Goal: Task Accomplishment & Management: Complete application form

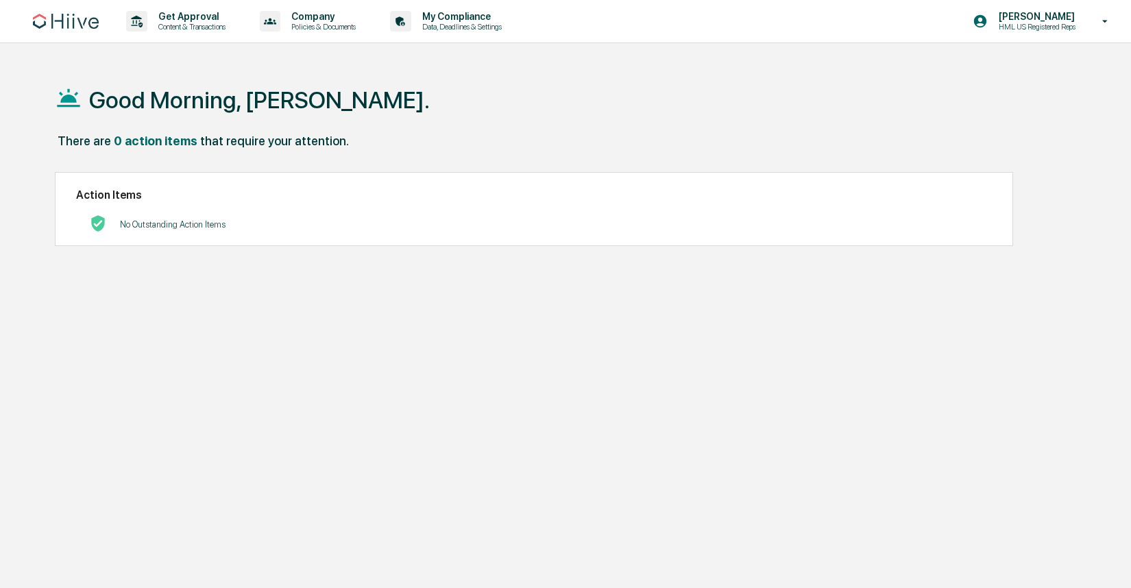
click at [561, 111] on div "Good Morning, [PERSON_NAME]." at bounding box center [564, 99] width 1018 height 69
click at [1103, 21] on icon at bounding box center [1105, 21] width 24 height 13
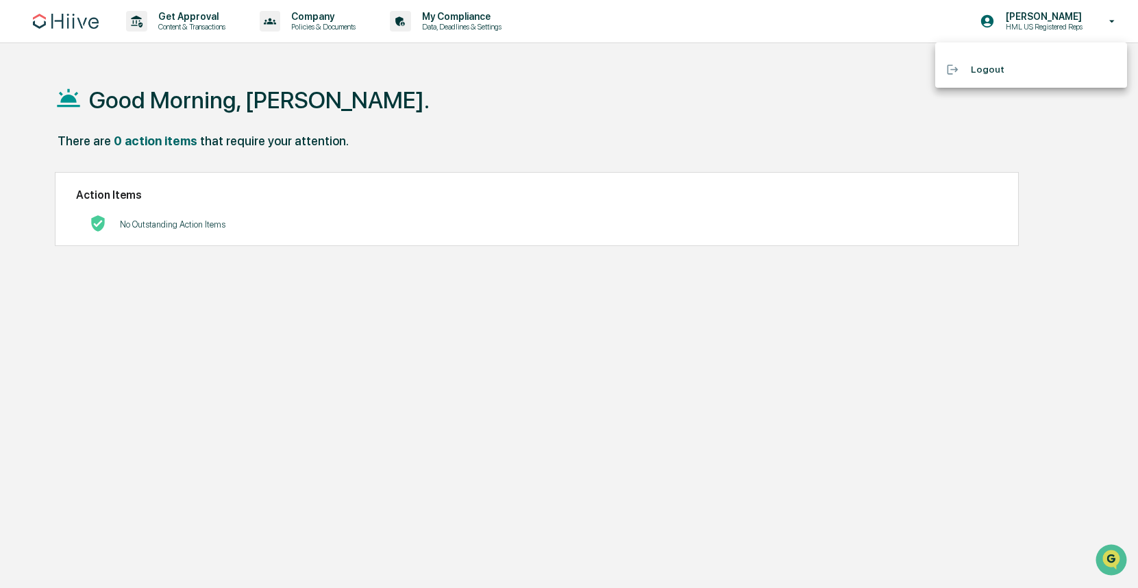
click at [776, 107] on div at bounding box center [569, 294] width 1138 height 588
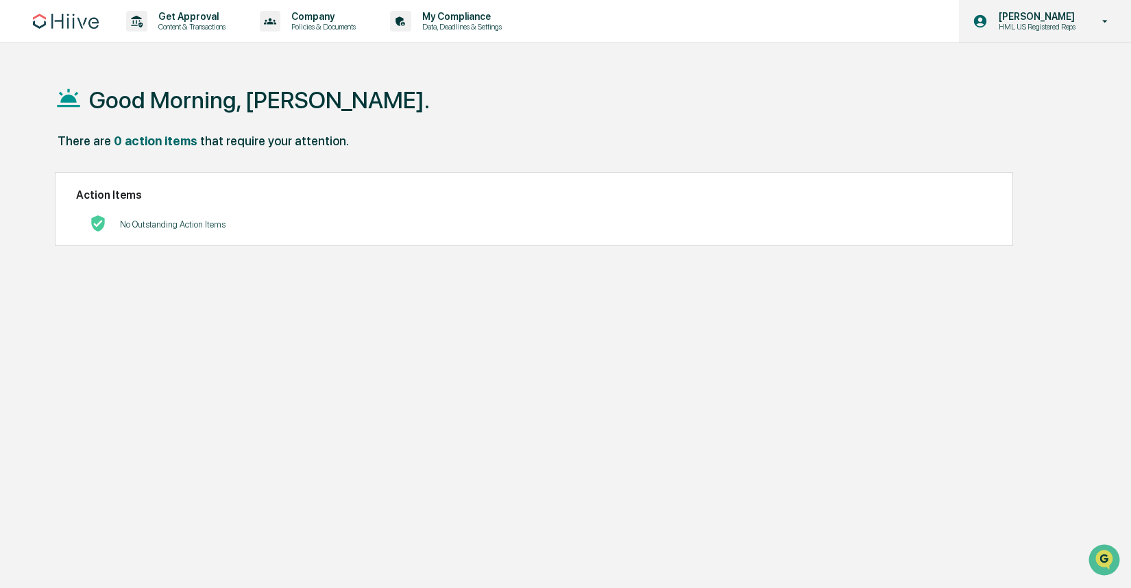
click at [1046, 14] on p "[PERSON_NAME]" at bounding box center [1034, 16] width 95 height 11
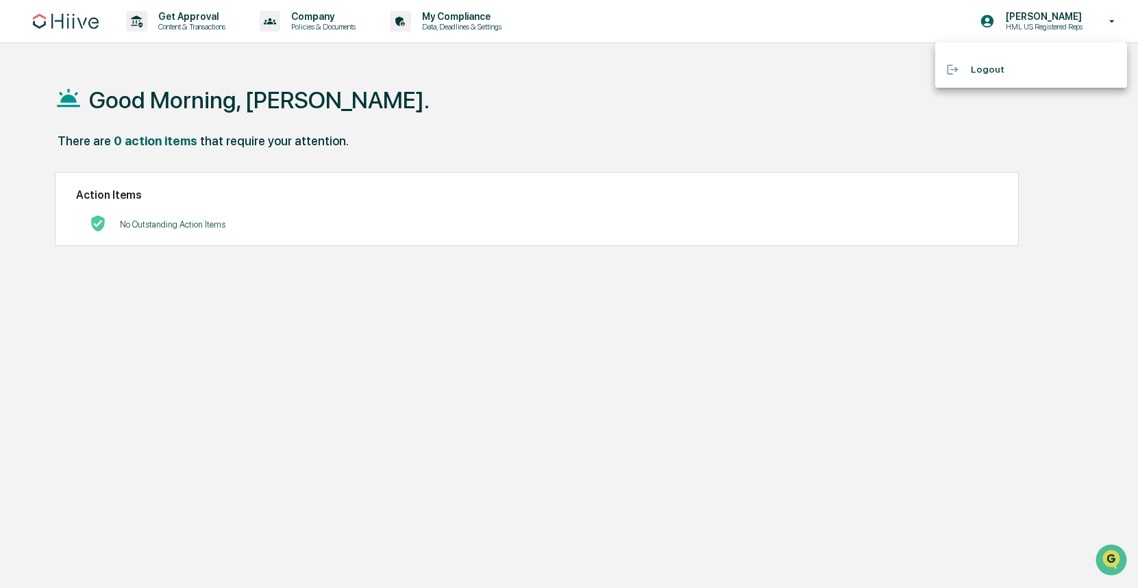
click at [701, 120] on div at bounding box center [569, 294] width 1138 height 588
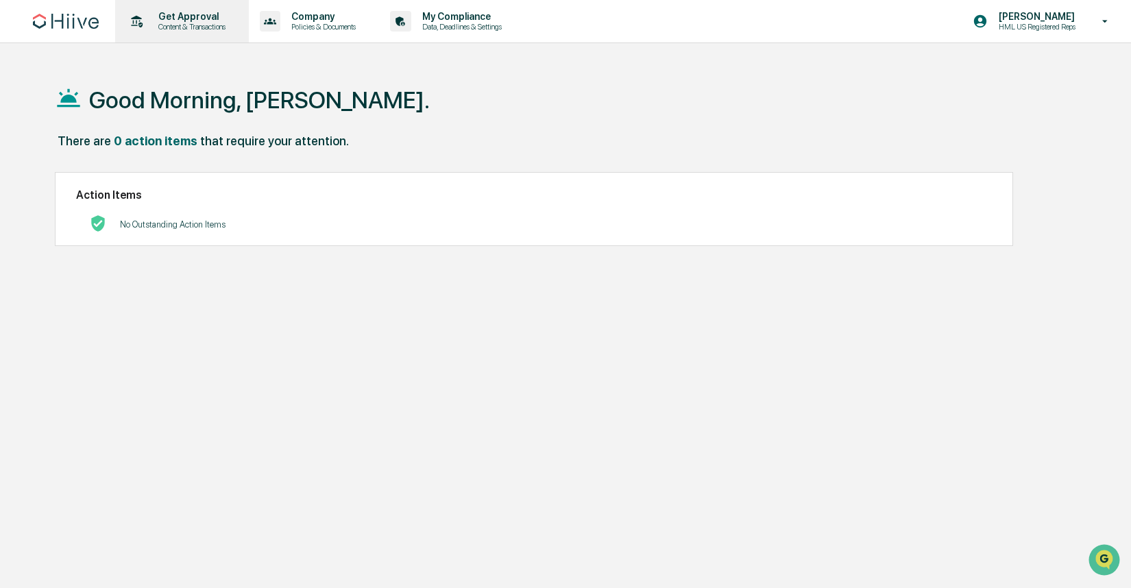
click at [166, 22] on p "Content & Transactions" at bounding box center [189, 27] width 85 height 10
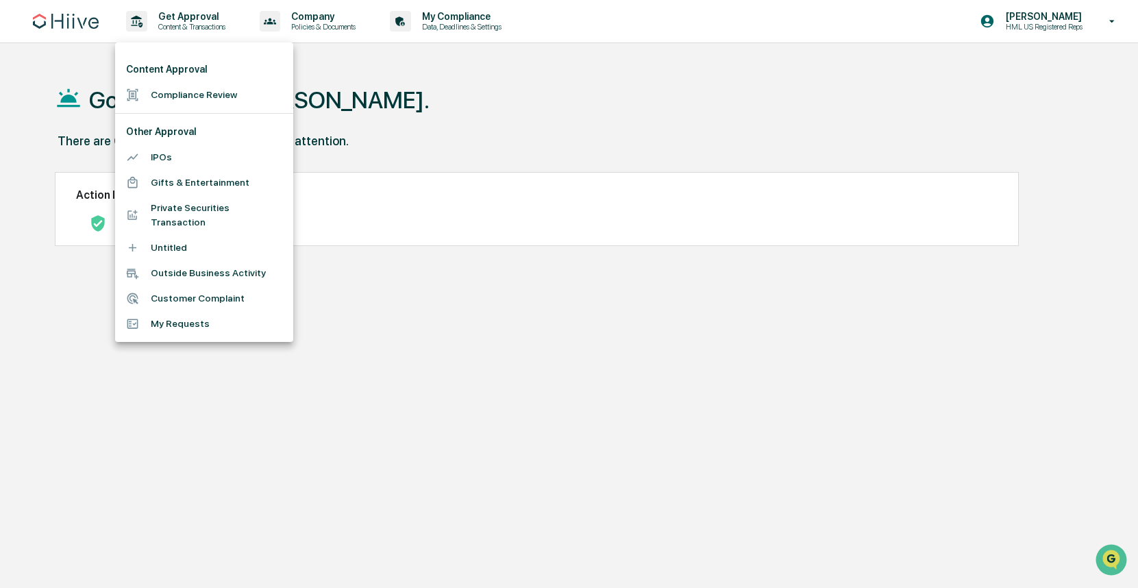
click at [469, 102] on div at bounding box center [569, 294] width 1138 height 588
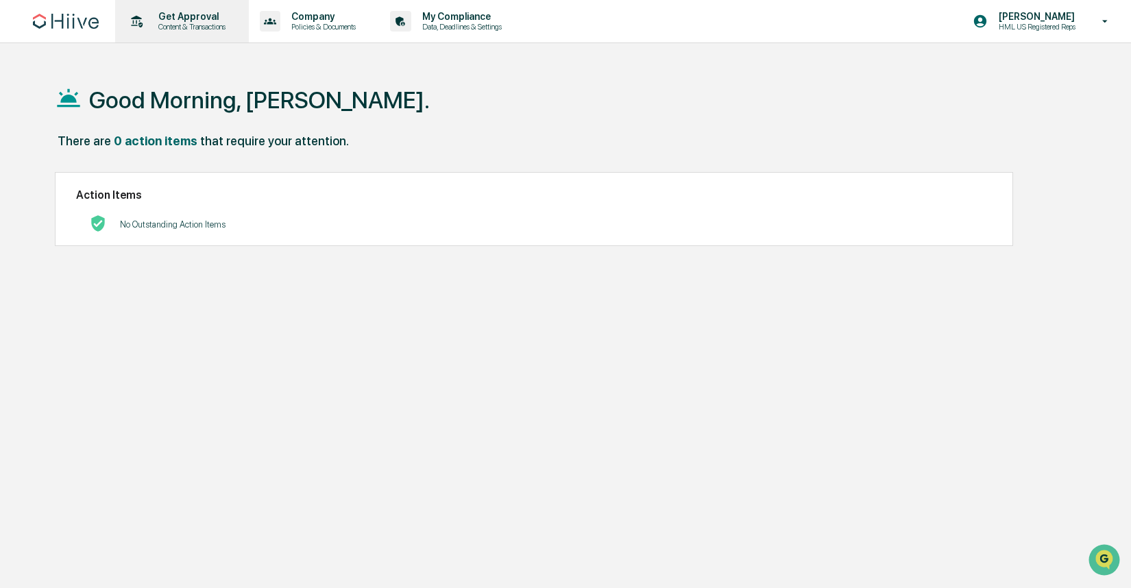
click at [213, 19] on p "Get Approval" at bounding box center [189, 16] width 85 height 11
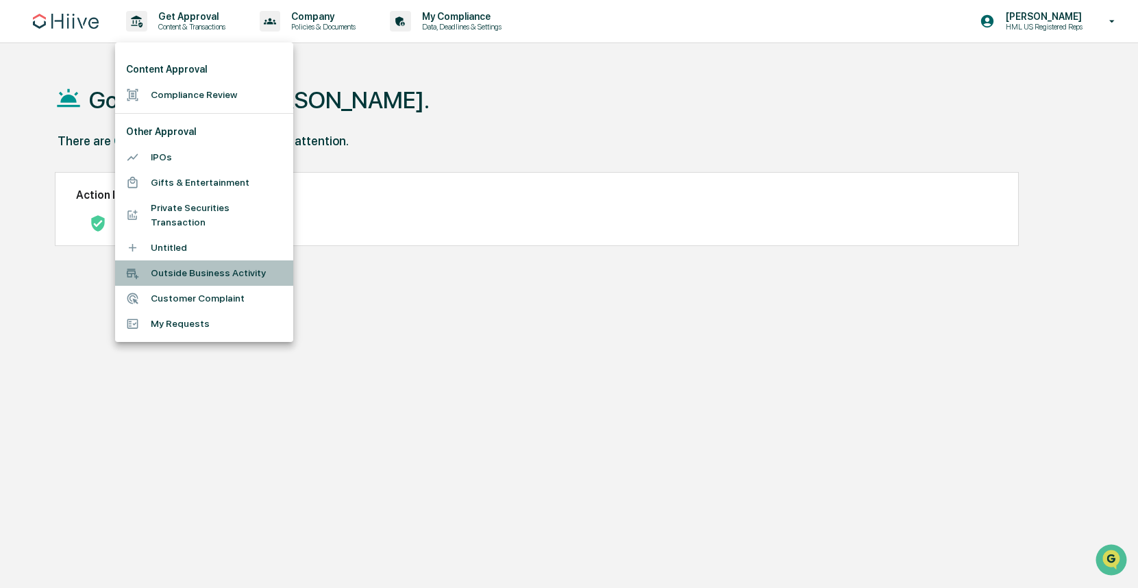
click at [219, 275] on li "Outside Business Activity" at bounding box center [204, 272] width 178 height 25
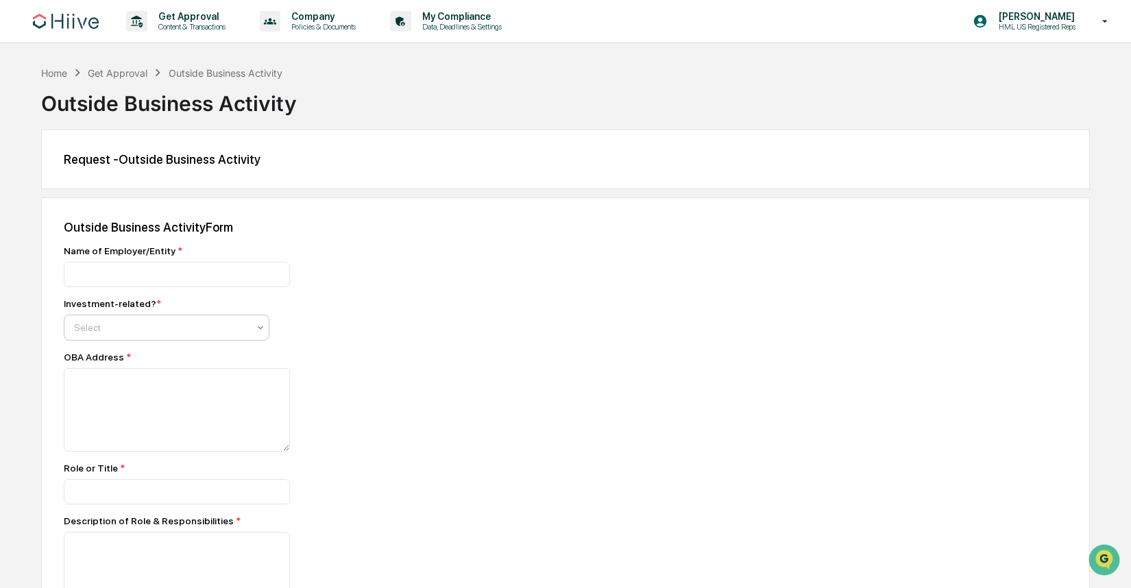
click at [261, 332] on icon at bounding box center [260, 327] width 11 height 11
click at [394, 323] on div "Investment-related? * Yes, 1 of 2. 2 results available. Use Up and Down to choo…" at bounding box center [304, 319] width 480 height 42
click at [260, 332] on icon at bounding box center [260, 327] width 11 height 11
click at [365, 330] on div "Investment-related? * Yes, 1 of 2. 2 results available. Use Up and Down to choo…" at bounding box center [304, 319] width 480 height 42
click at [1106, 19] on icon at bounding box center [1105, 21] width 24 height 13
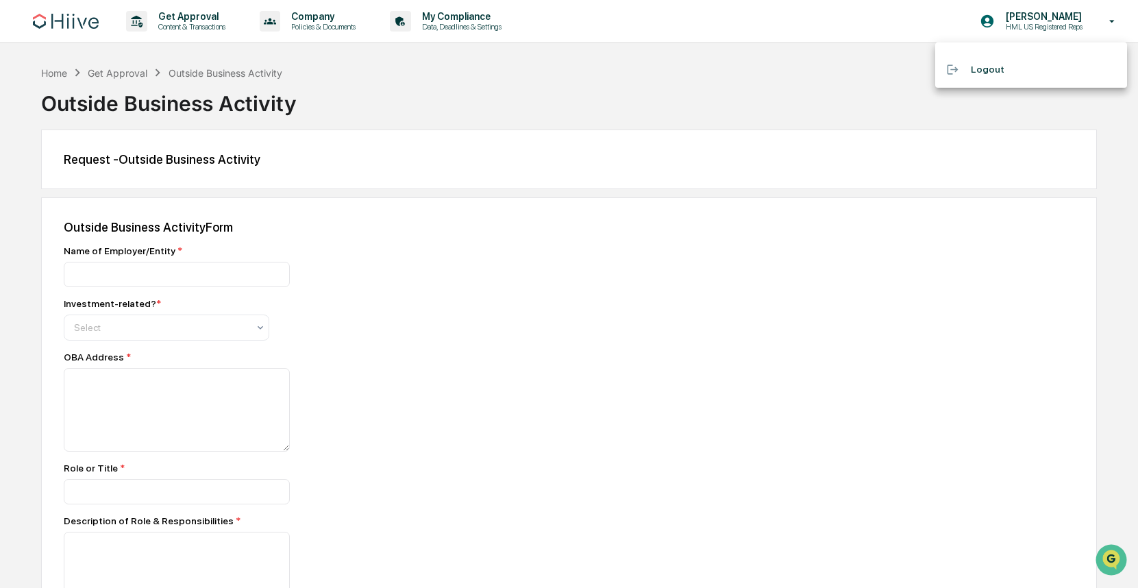
drag, startPoint x: 668, startPoint y: 82, endPoint x: 382, endPoint y: 51, distance: 288.1
click at [667, 82] on div at bounding box center [569, 294] width 1138 height 588
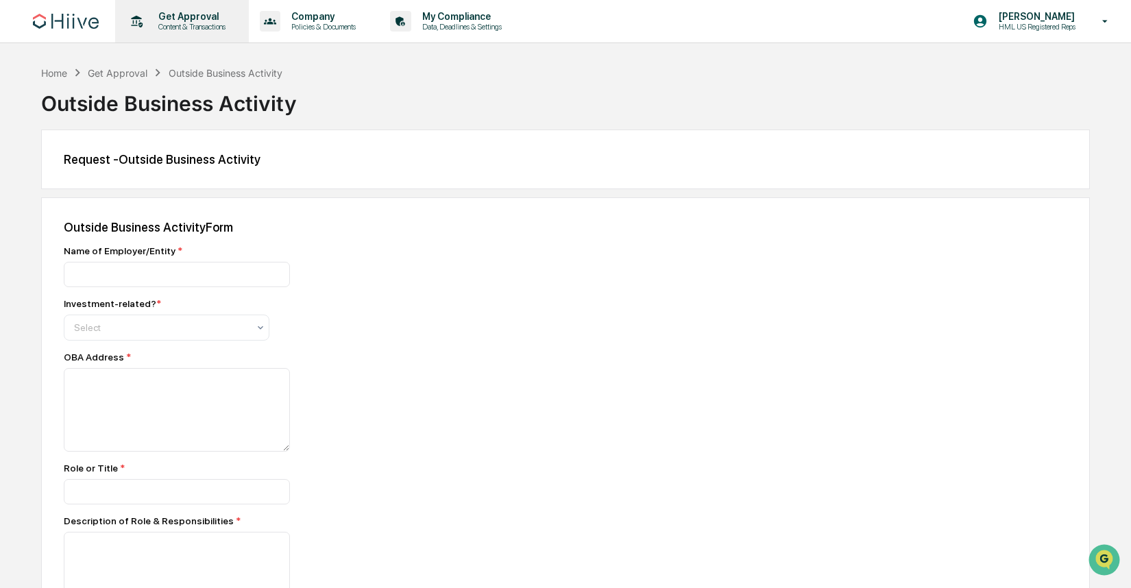
click at [192, 23] on p "Content & Transactions" at bounding box center [189, 27] width 85 height 10
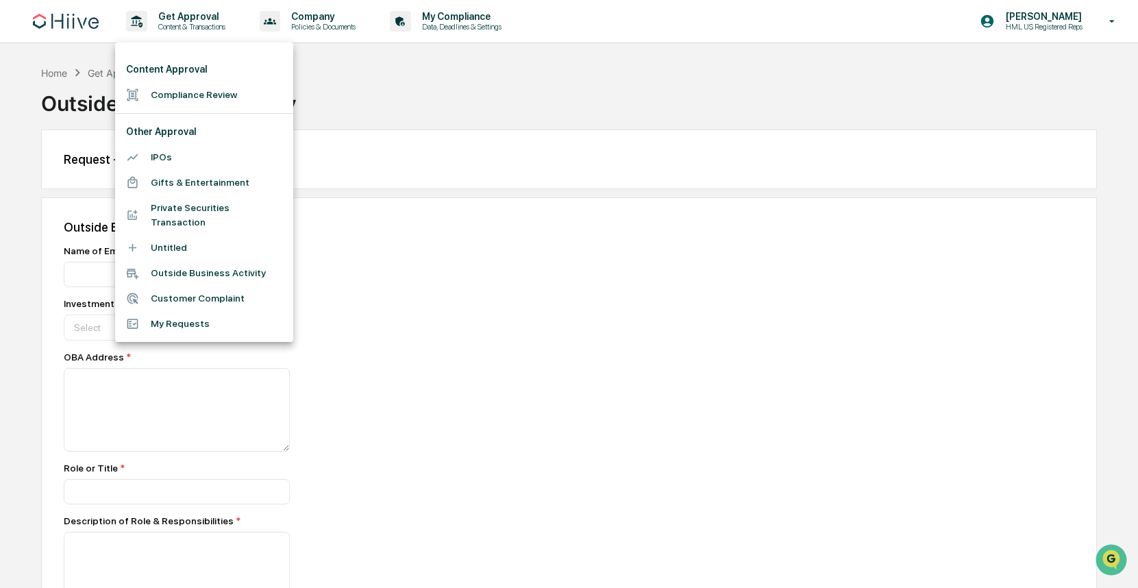
click at [218, 99] on li "Compliance Review" at bounding box center [204, 94] width 178 height 25
